Goal: Navigation & Orientation: Find specific page/section

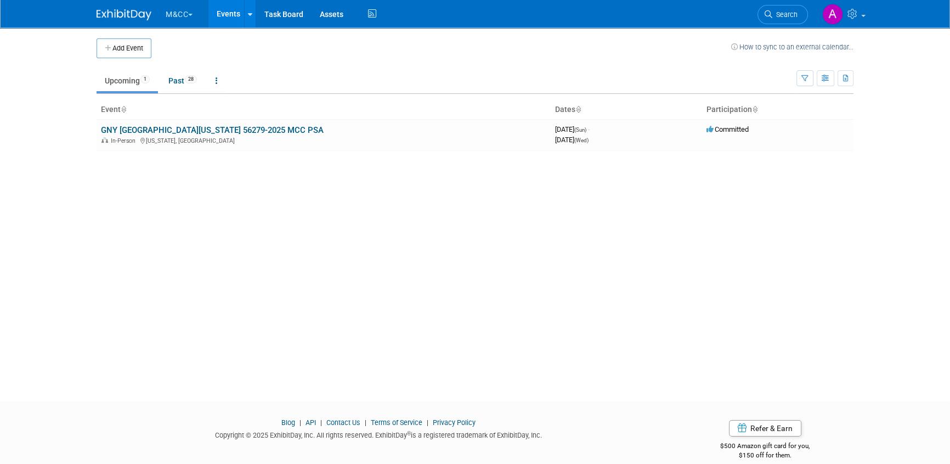
click at [188, 16] on button "M&CC" at bounding box center [186, 12] width 42 height 24
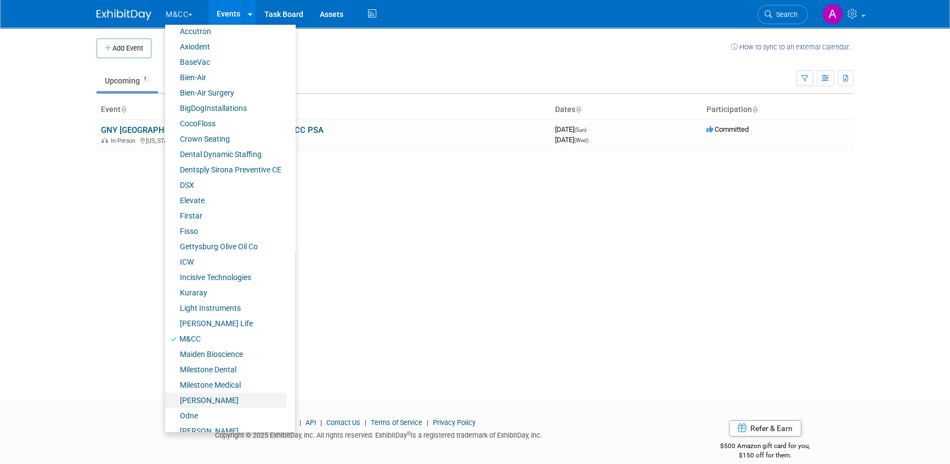
scroll to position [99, 0]
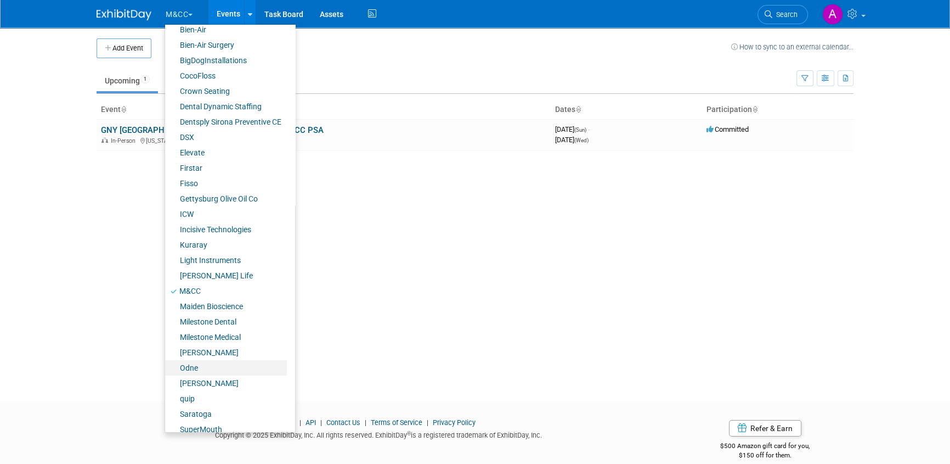
click at [193, 367] on link "Odne" at bounding box center [226, 367] width 122 height 15
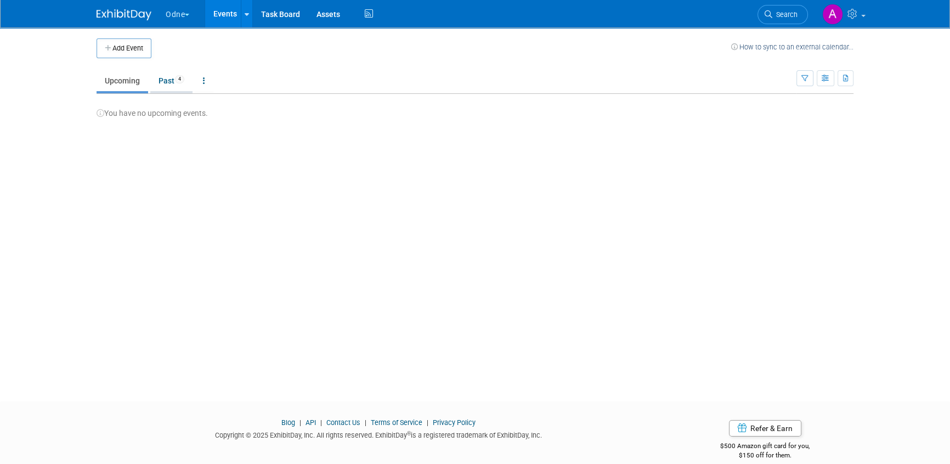
click at [171, 82] on link "Past 4" at bounding box center [171, 80] width 42 height 21
